Goal: Task Accomplishment & Management: Manage account settings

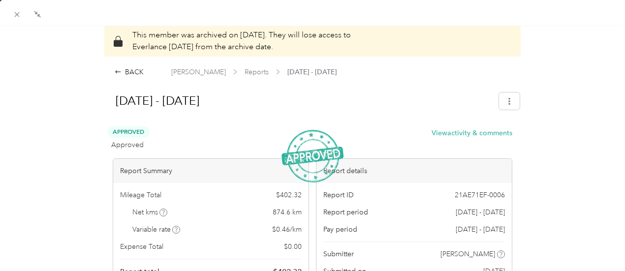
scroll to position [1477, 0]
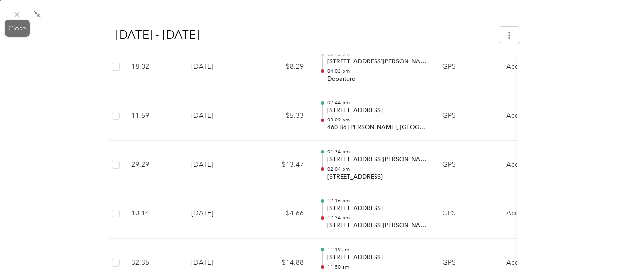
drag, startPoint x: 17, startPoint y: 15, endPoint x: 11, endPoint y: 20, distance: 7.3
click at [16, 15] on icon at bounding box center [17, 14] width 5 height 5
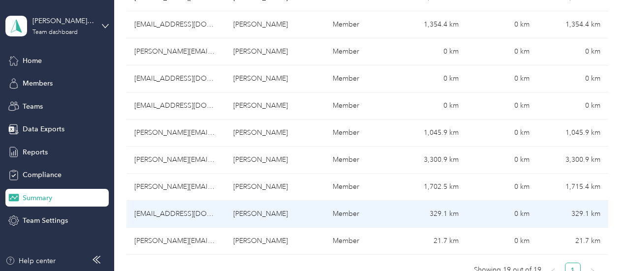
click at [162, 201] on td "[EMAIL_ADDRESS][DOMAIN_NAME]" at bounding box center [176, 214] width 99 height 27
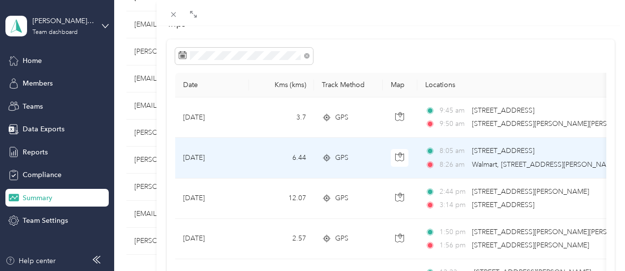
scroll to position [49, 0]
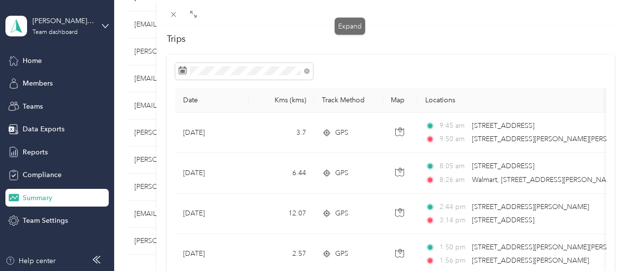
click at [197, 16] on icon at bounding box center [194, 14] width 8 height 8
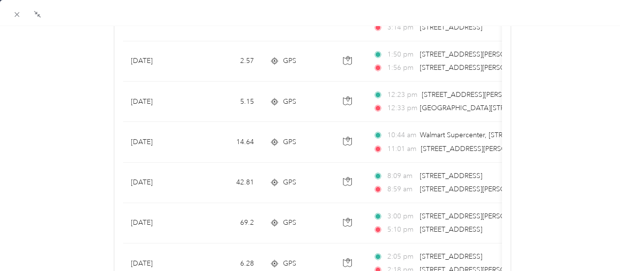
scroll to position [0, 0]
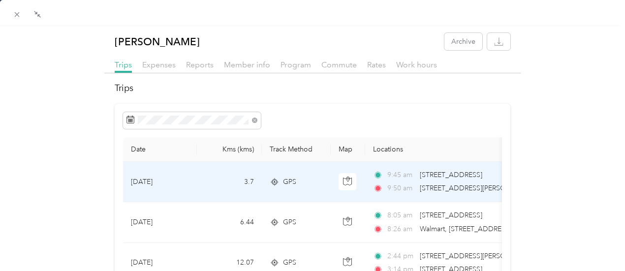
click at [392, 183] on span "9:50 am" at bounding box center [402, 188] width 28 height 11
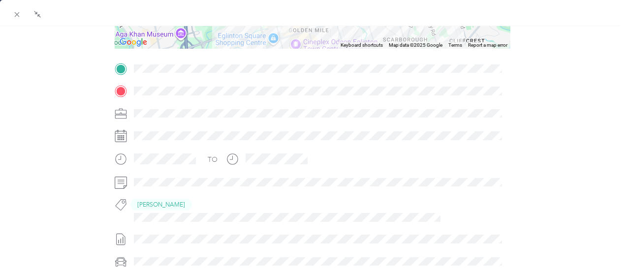
scroll to position [246, 0]
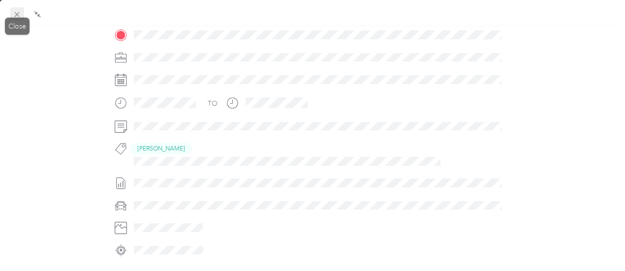
click at [19, 10] on icon at bounding box center [17, 14] width 8 height 8
